Goal: Find contact information: Find contact information

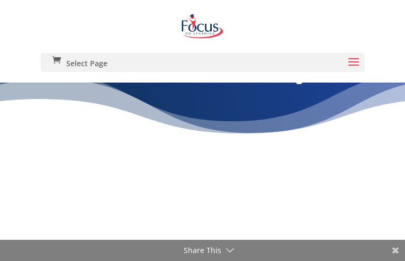
type input "WDgQRSbIQhk"
type input "[EMAIL_ADDRESS][DOMAIN_NAME]"
